Goal: Find specific page/section: Find specific page/section

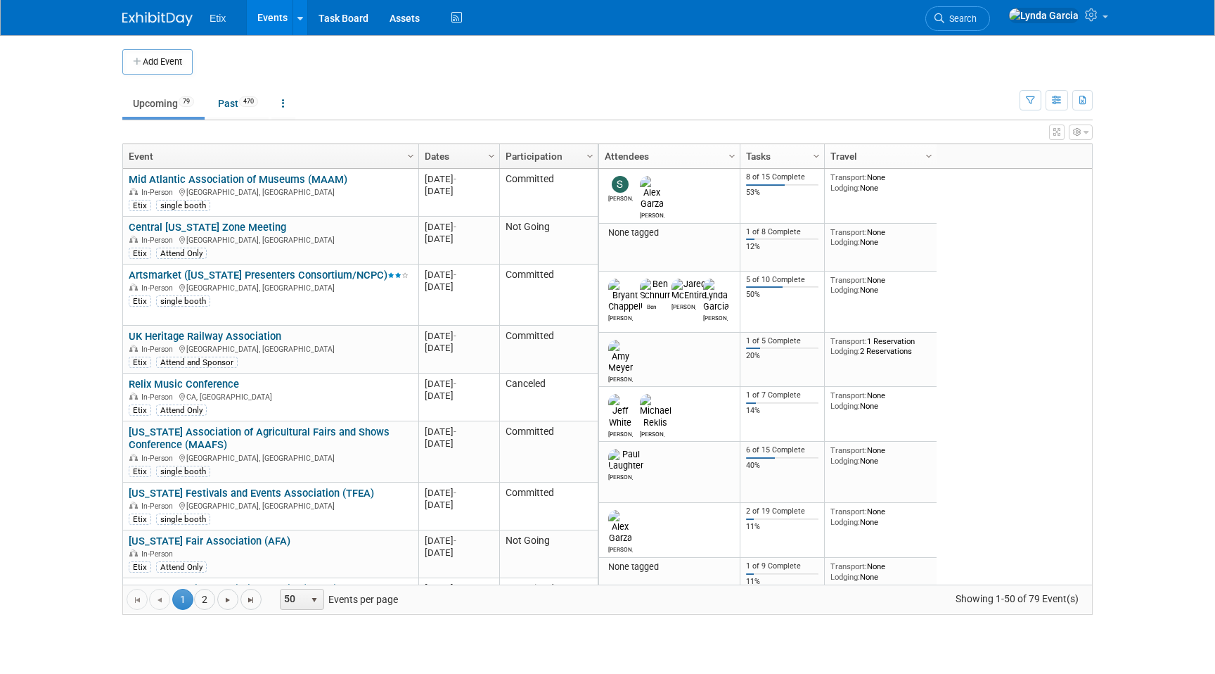
click at [1204, 210] on body "Etix Events Add Event Bulk Upload Events Shareable Event Boards Recently Viewed…" at bounding box center [607, 337] width 1215 height 674
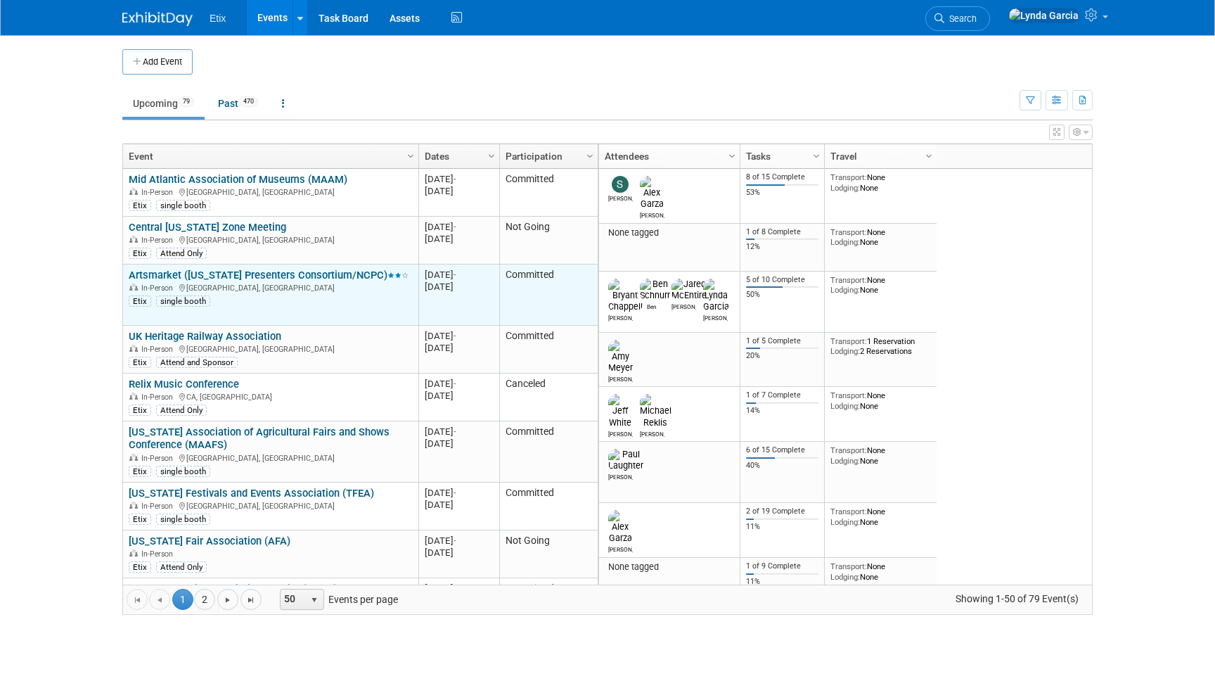
click at [267, 280] on div "Artsmarket (North Carolina Presenters Consortium/NCPC) In-Person Durham, NC Eti…" at bounding box center [270, 288] width 283 height 39
click at [262, 267] on td "Artsmarket (North Carolina Presenters Consortium/NCPC) Artsmarket (North Caroli…" at bounding box center [270, 294] width 295 height 61
click at [268, 269] on link "Artsmarket ([US_STATE] Presenters Consortium/NCPC)" at bounding box center [269, 275] width 280 height 13
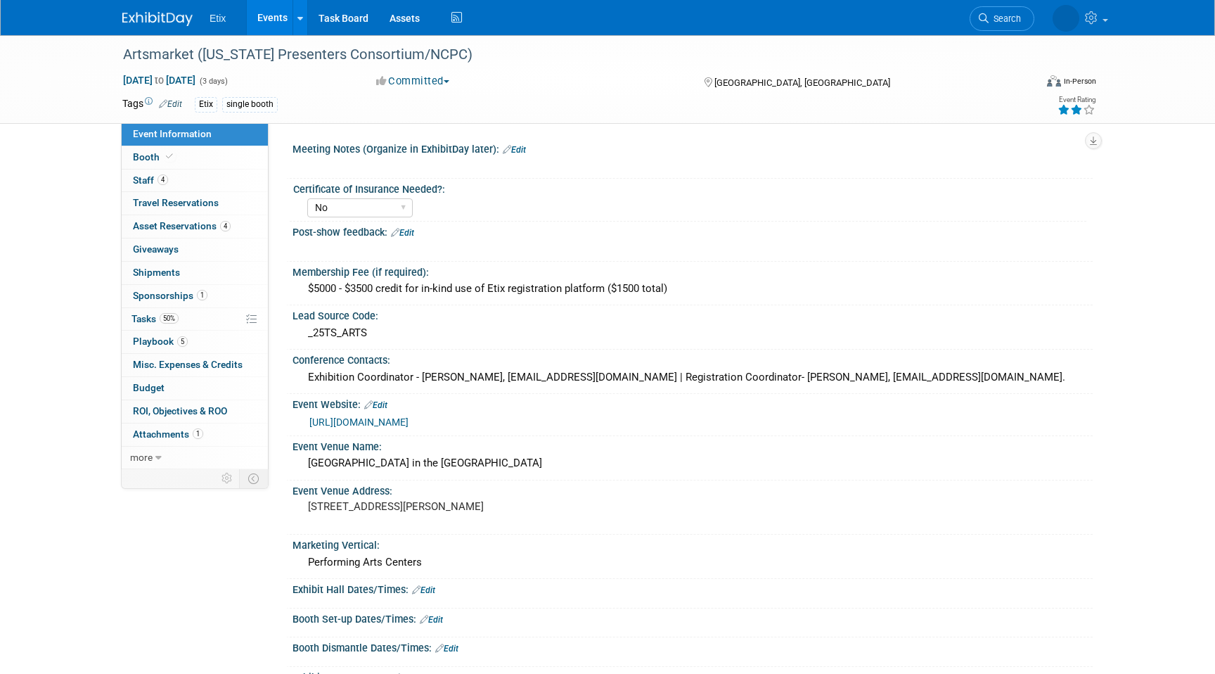
select select "No"
click at [183, 225] on span "Asset Reservations 4" at bounding box center [182, 225] width 98 height 11
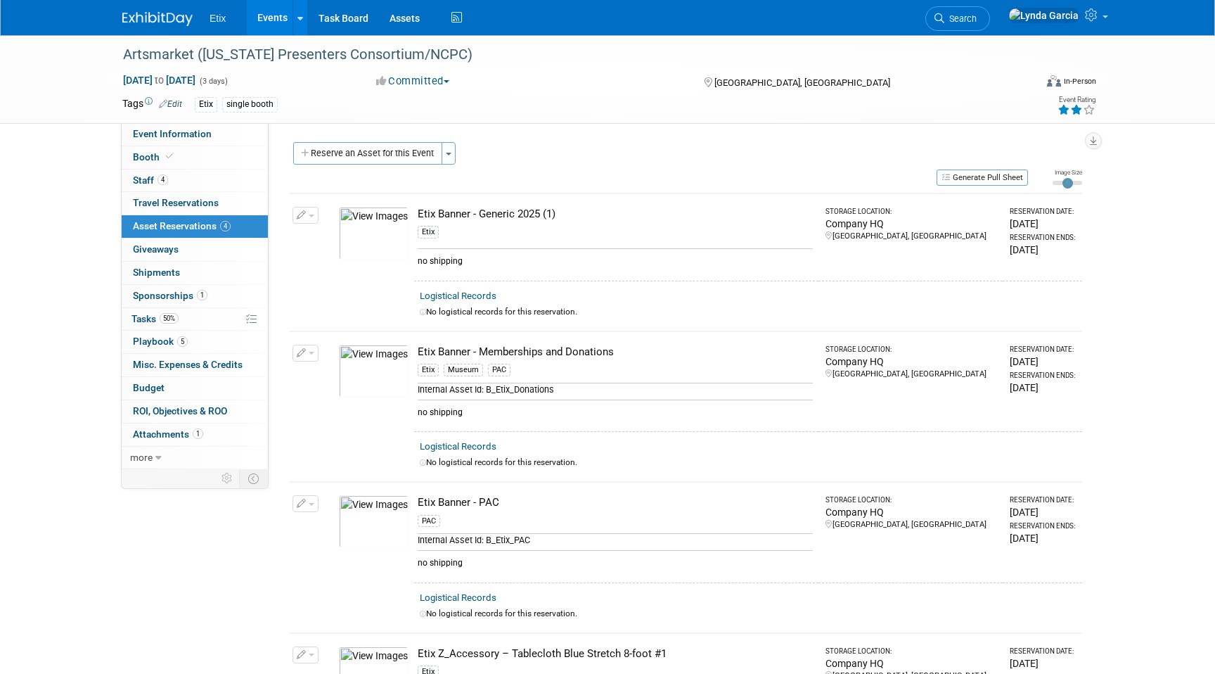
click at [275, 24] on link "Events" at bounding box center [272, 17] width 51 height 35
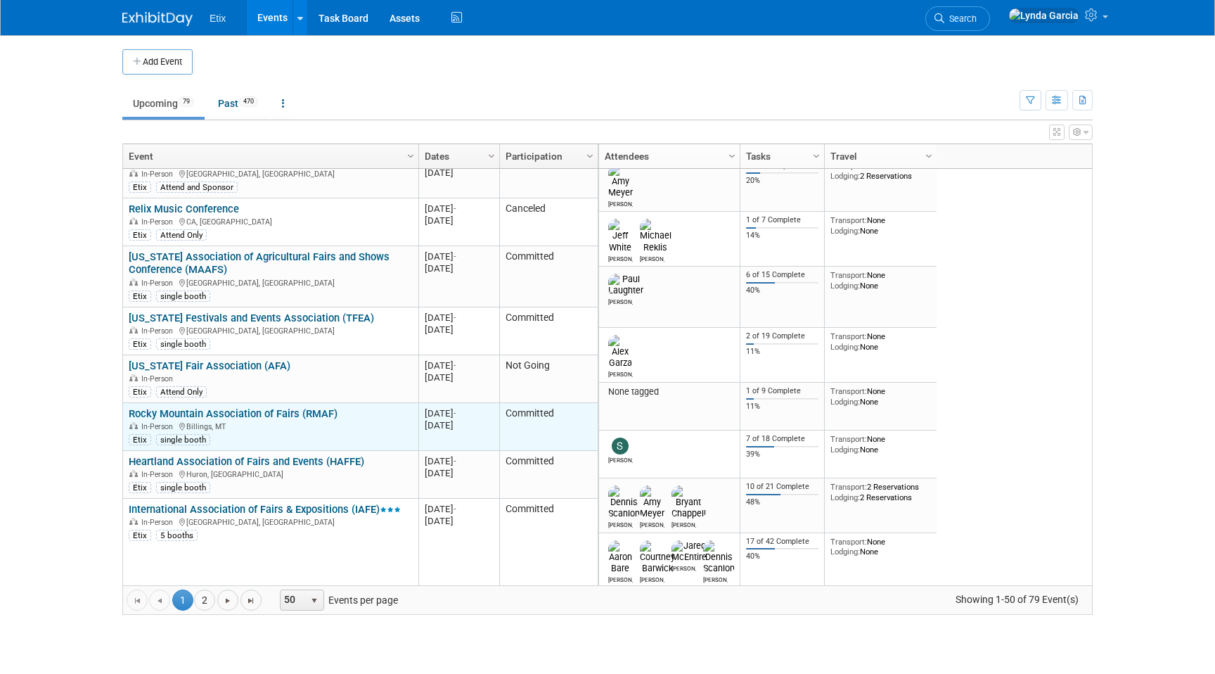
click at [312, 411] on link "Rocky Mountain Association of Fairs (RMAF)" at bounding box center [233, 413] width 209 height 13
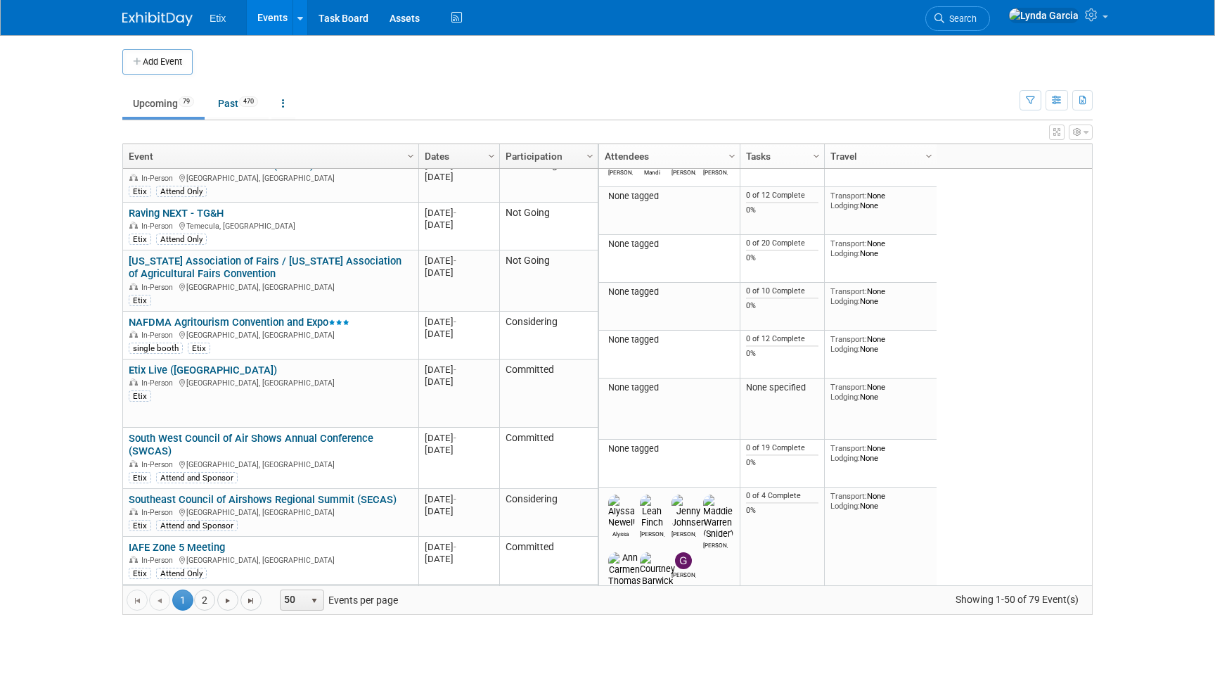
scroll to position [1879, 0]
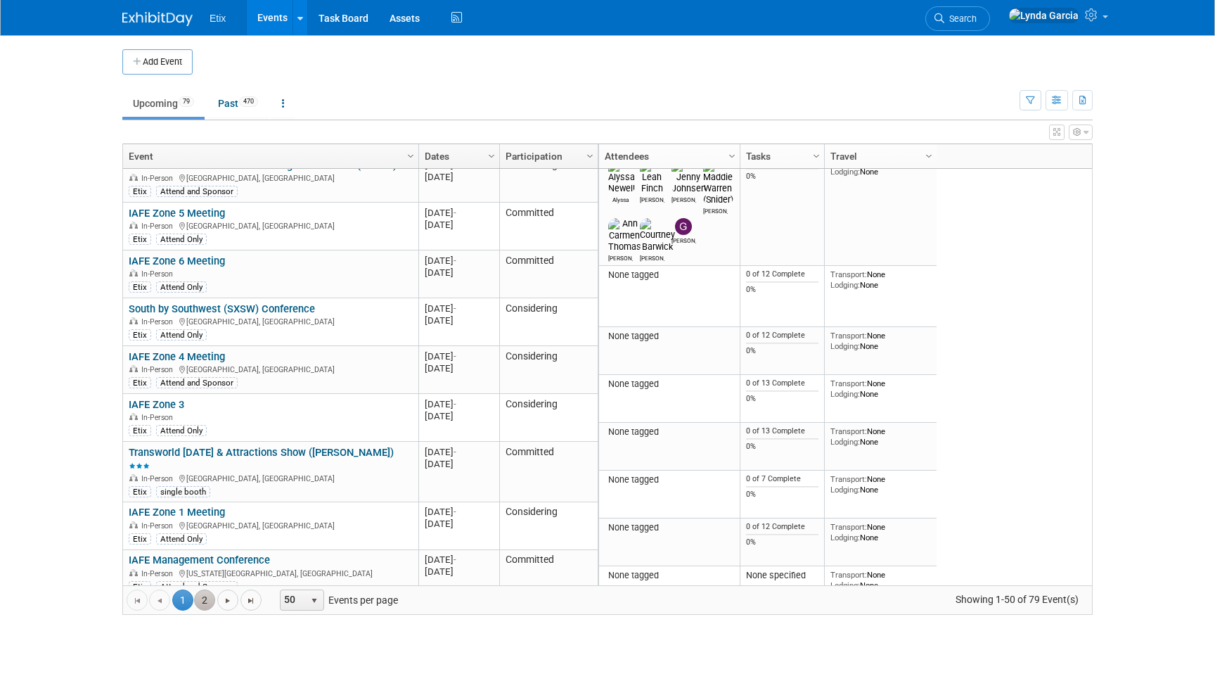
click at [205, 597] on link "2" at bounding box center [204, 599] width 21 height 21
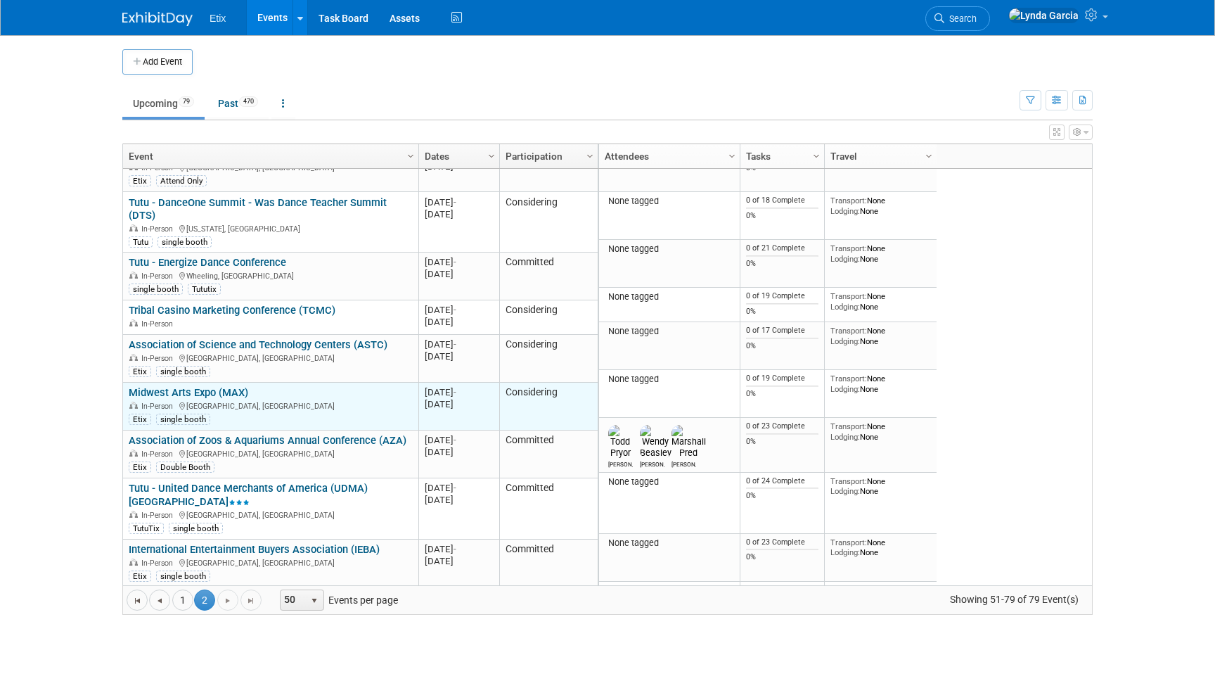
scroll to position [997, 0]
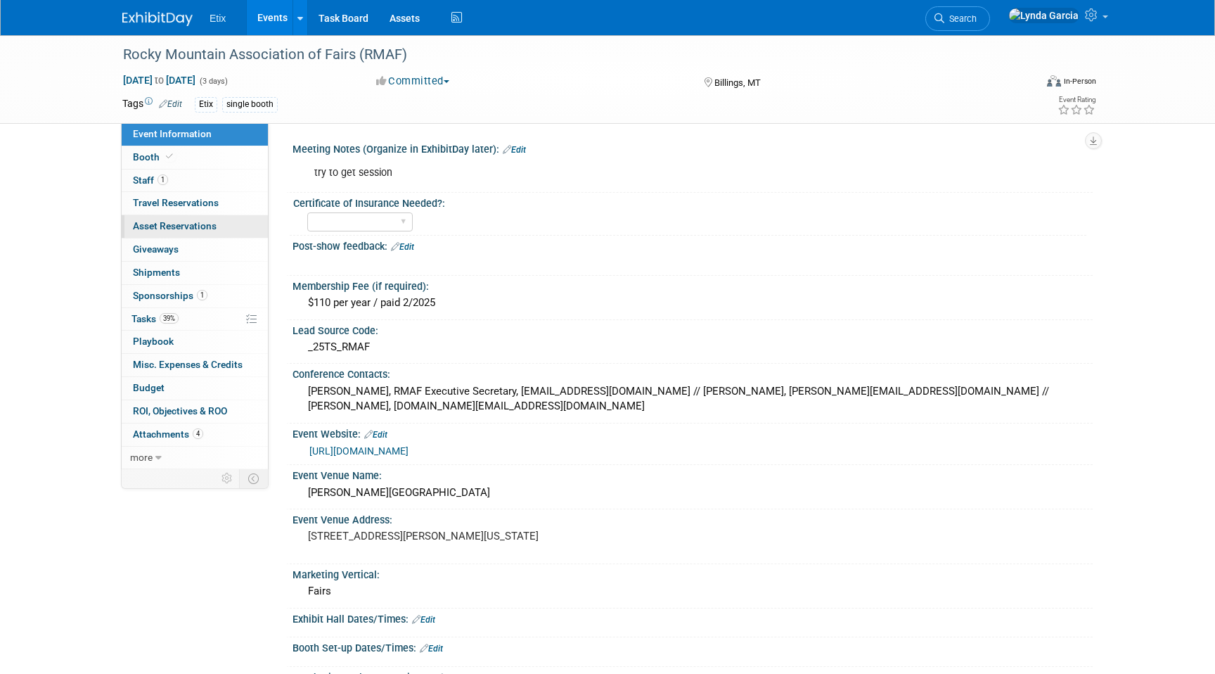
click at [245, 230] on link "0 Asset Reservations 0" at bounding box center [195, 226] width 146 height 23
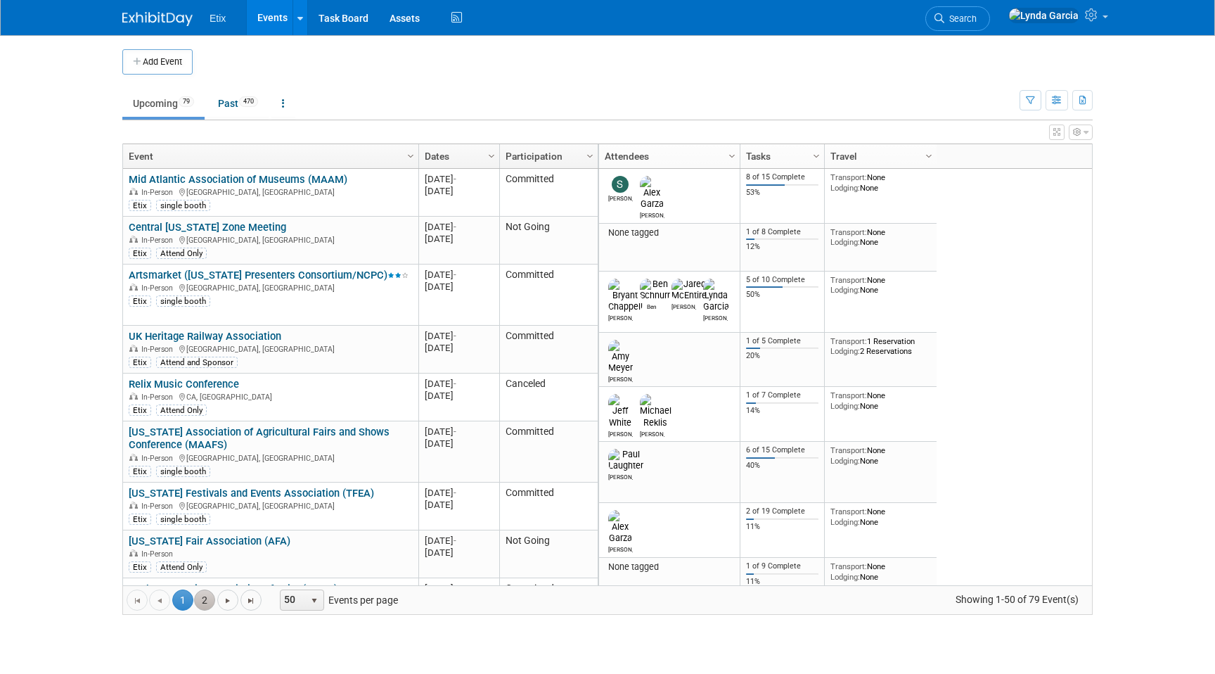
click at [201, 593] on link "2" at bounding box center [204, 599] width 21 height 21
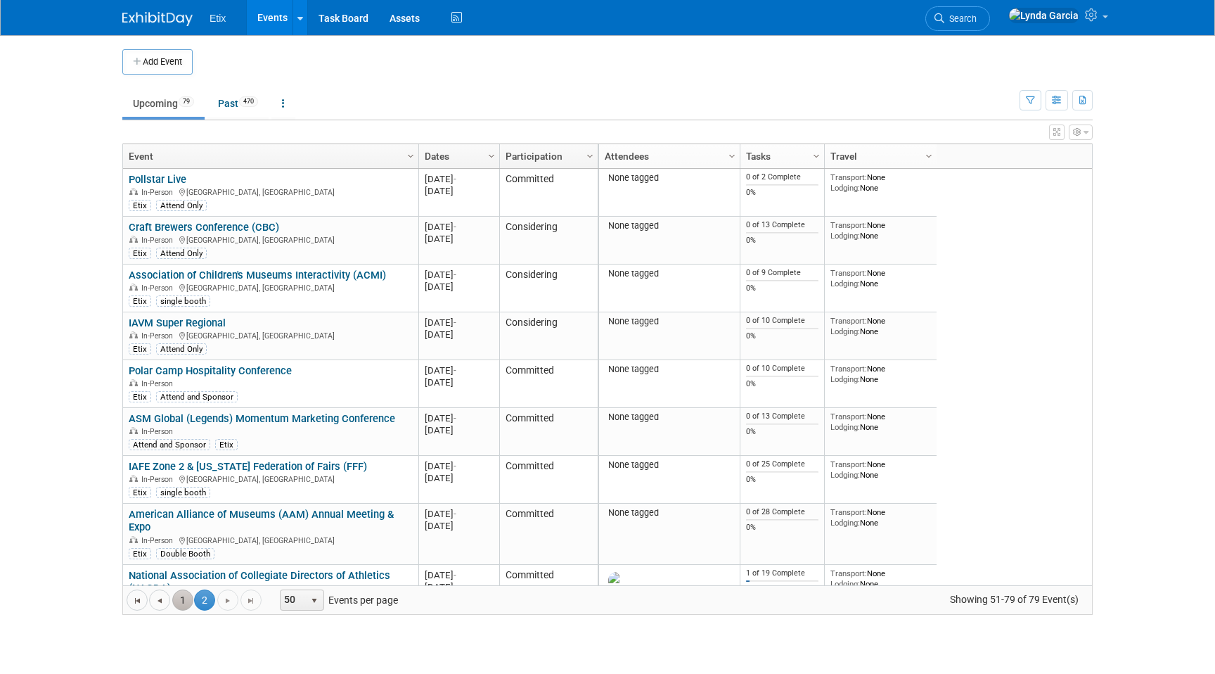
click at [186, 593] on link "1" at bounding box center [182, 599] width 21 height 21
